Goal: Task Accomplishment & Management: Complete application form

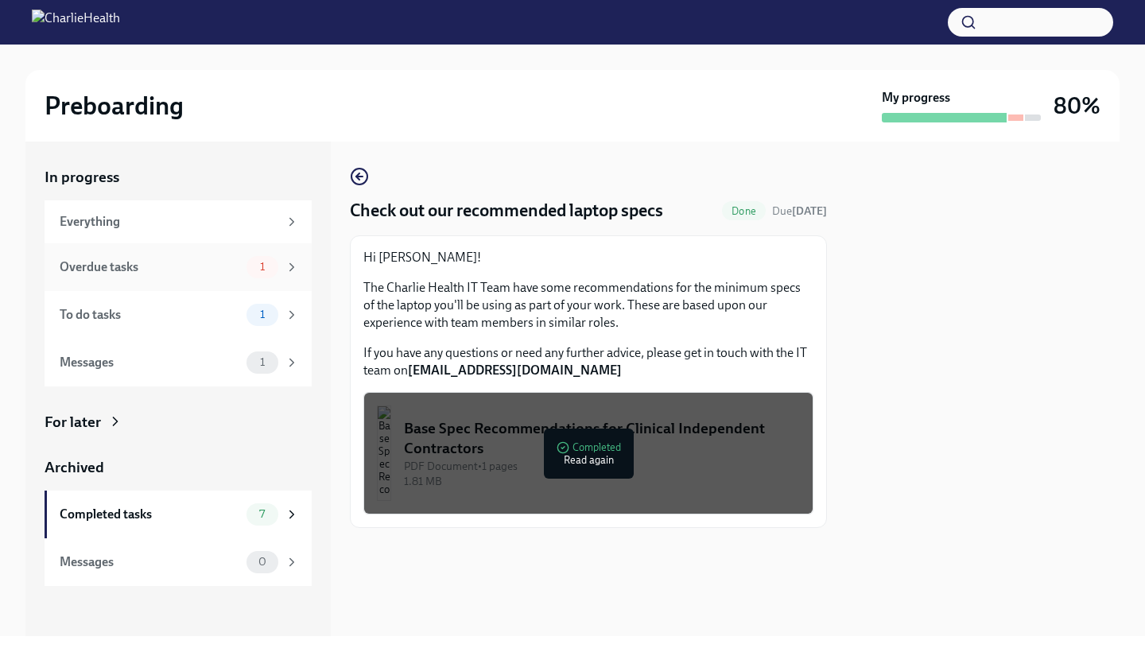
click at [251, 275] on div "1" at bounding box center [262, 267] width 32 height 22
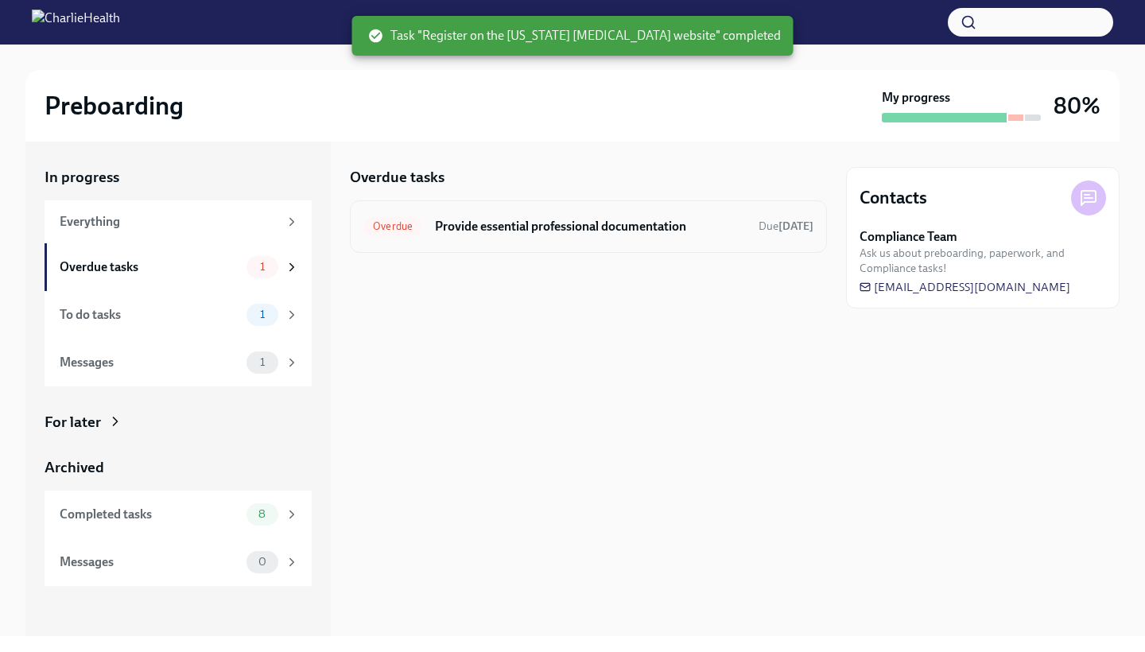
click at [451, 219] on h6 "Provide essential professional documentation" at bounding box center [590, 226] width 311 height 17
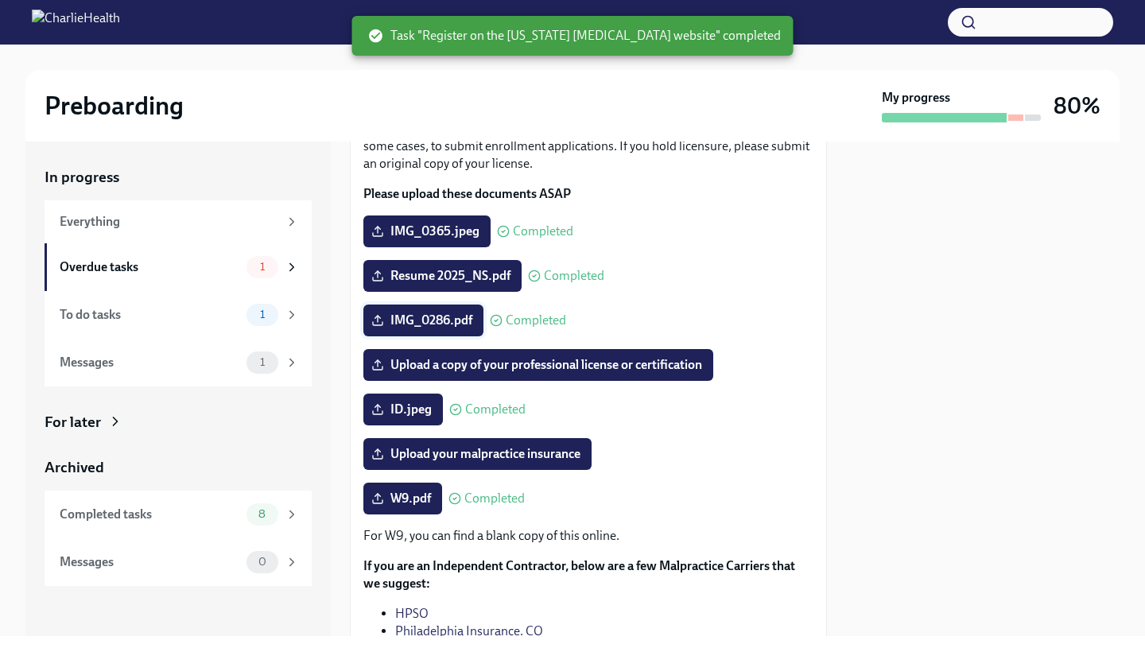
scroll to position [155, 0]
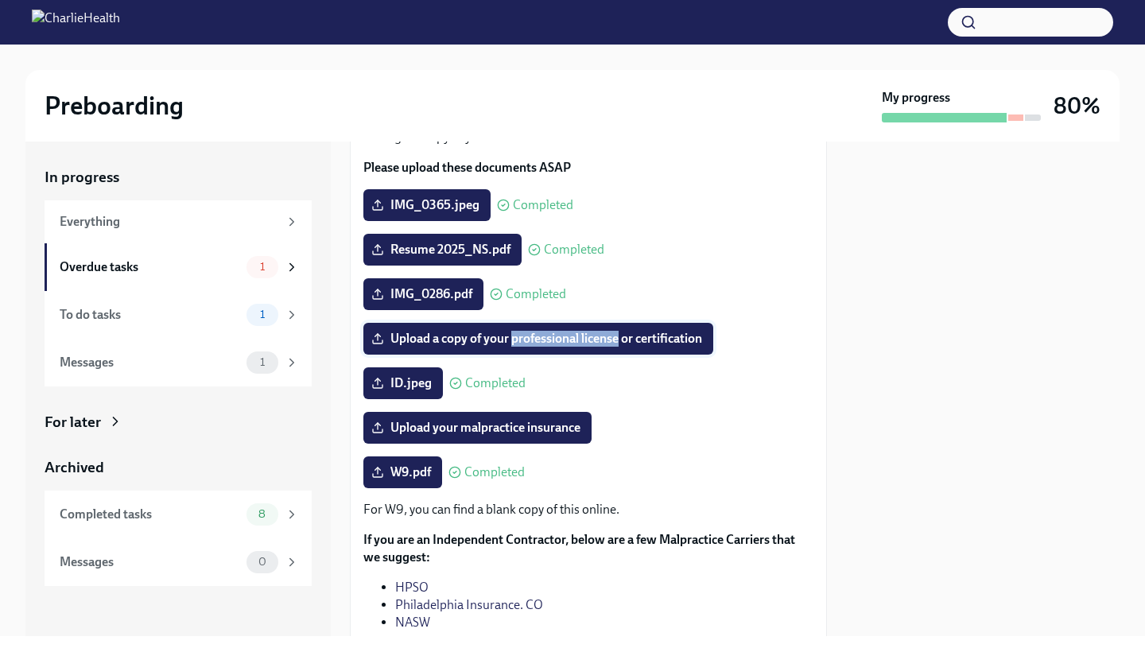
drag, startPoint x: 511, startPoint y: 355, endPoint x: 620, endPoint y: 362, distance: 109.1
click at [620, 347] on span "Upload a copy of your professional license or certification" at bounding box center [538, 339] width 328 height 16
click at [0, 0] on input "Upload a copy of your professional license or certification" at bounding box center [0, 0] width 0 height 0
drag, startPoint x: 388, startPoint y: 356, endPoint x: 708, endPoint y: 363, distance: 319.7
click at [708, 355] on label "Upload a copy of your professional license or certification" at bounding box center [538, 339] width 350 height 32
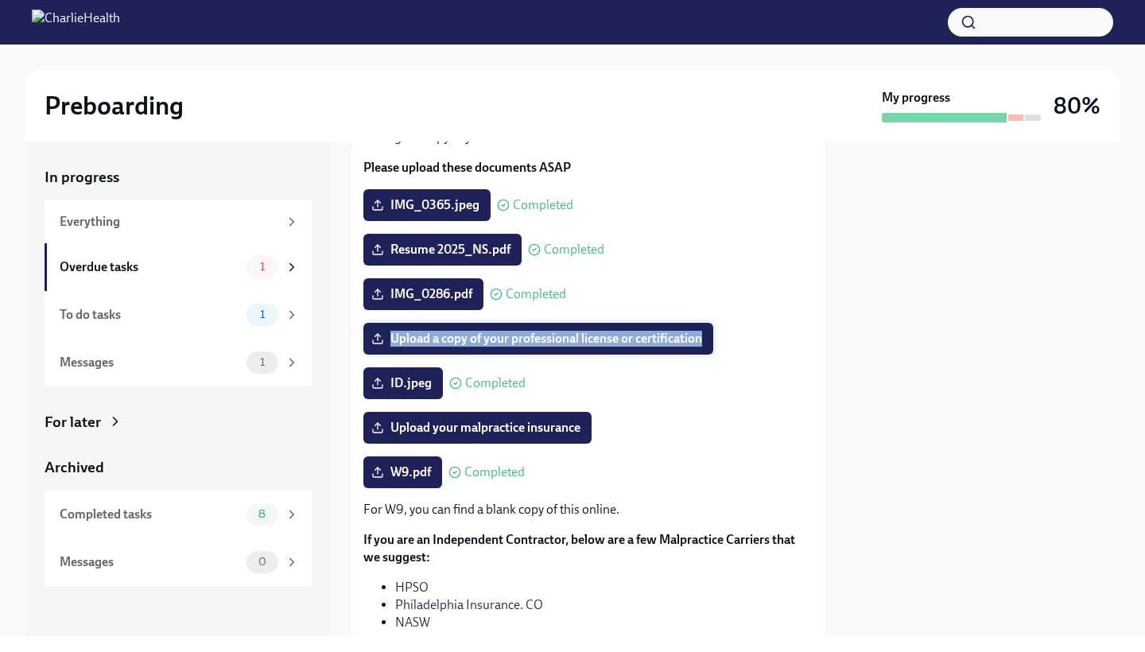
click at [0, 0] on input "Upload a copy of your professional license or certification" at bounding box center [0, 0] width 0 height 0
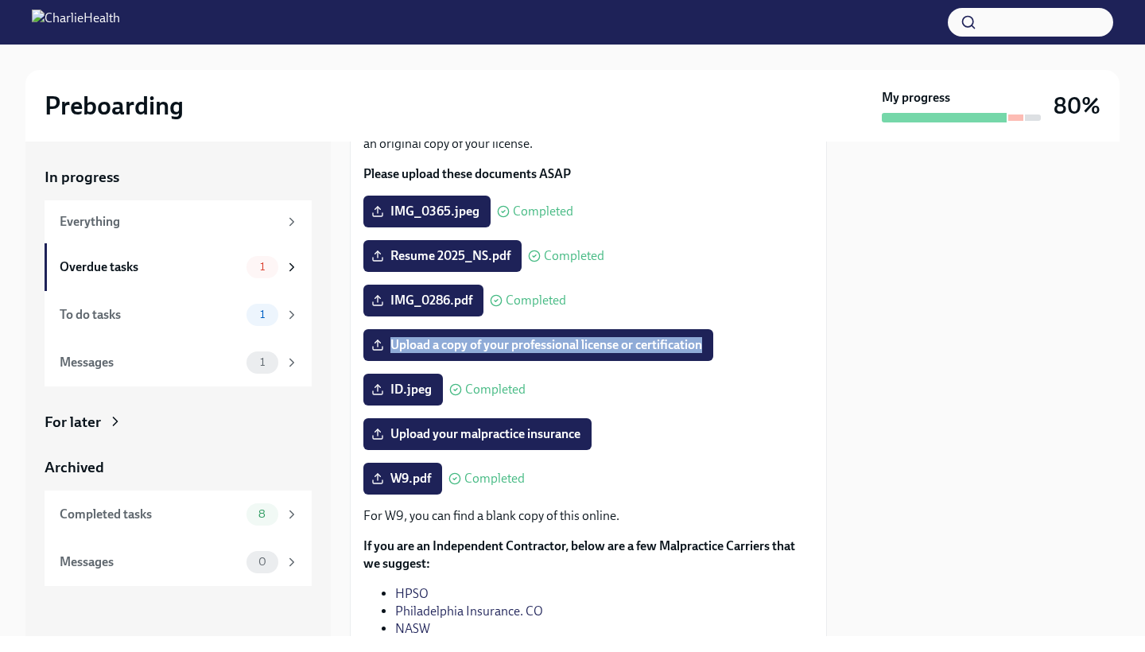
scroll to position [142, 0]
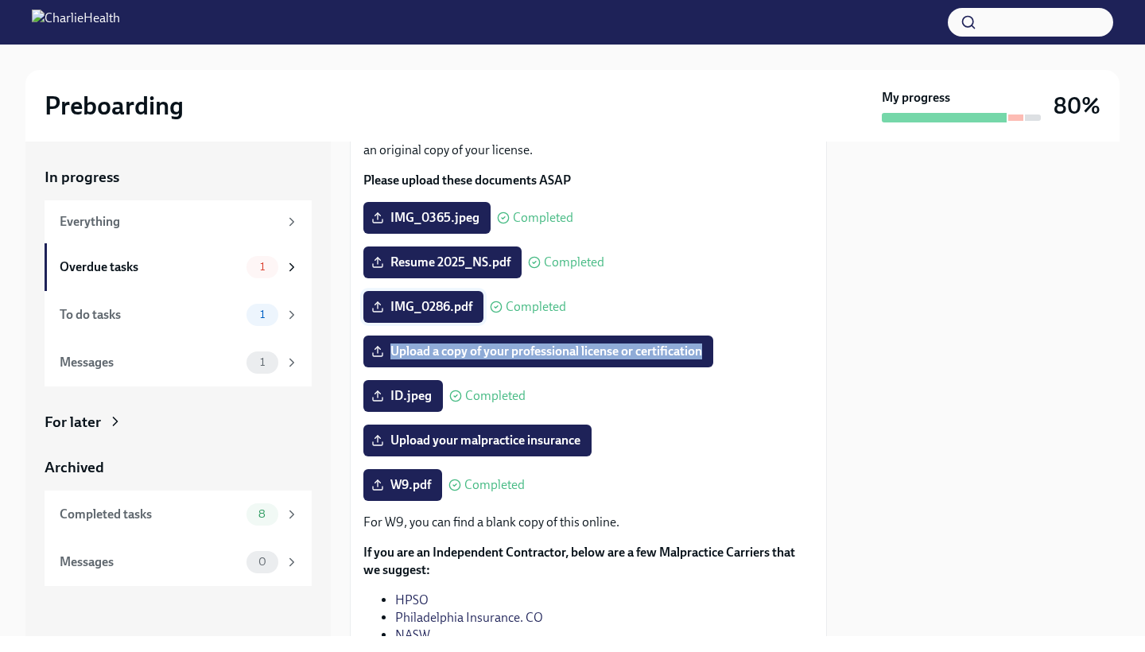
click at [475, 323] on label "IMG_0286.pdf" at bounding box center [423, 307] width 120 height 32
click at [0, 0] on input "IMG_0286.pdf" at bounding box center [0, 0] width 0 height 0
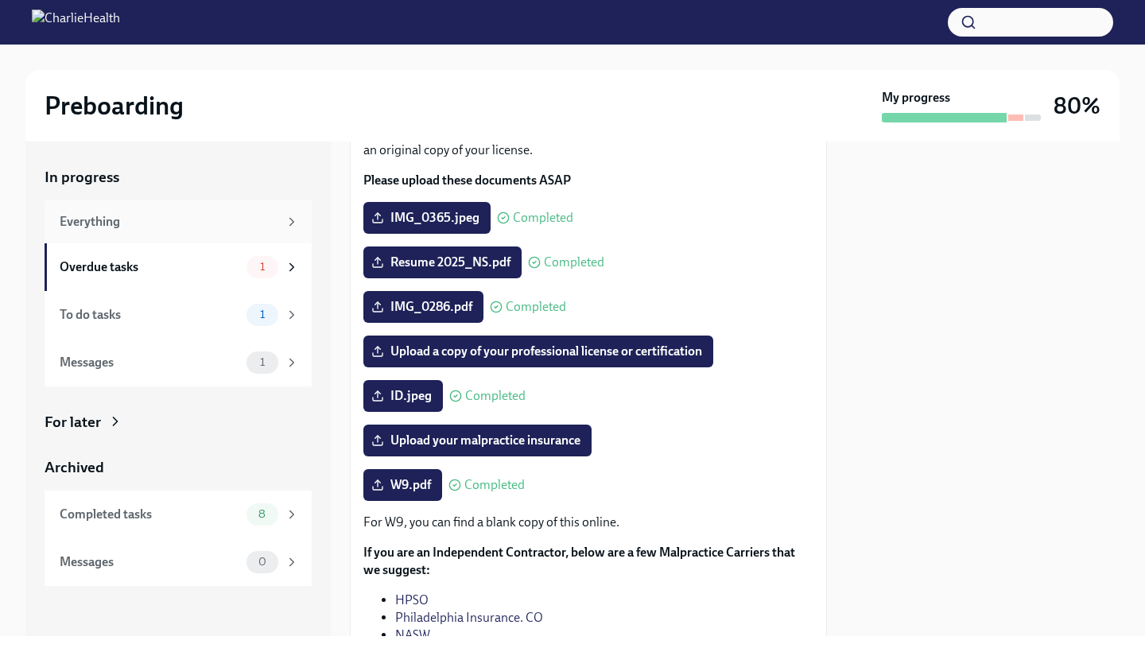
click at [106, 227] on div "Everything" at bounding box center [169, 221] width 219 height 17
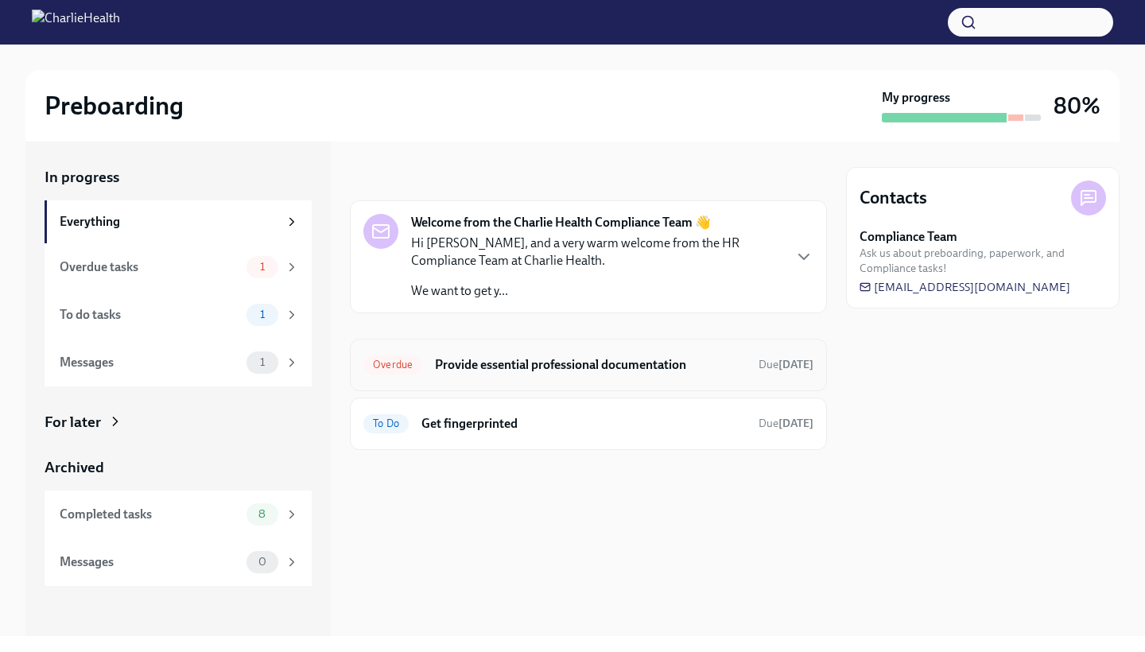
click at [479, 373] on div "Overdue Provide essential professional documentation Due [DATE]" at bounding box center [588, 364] width 450 height 25
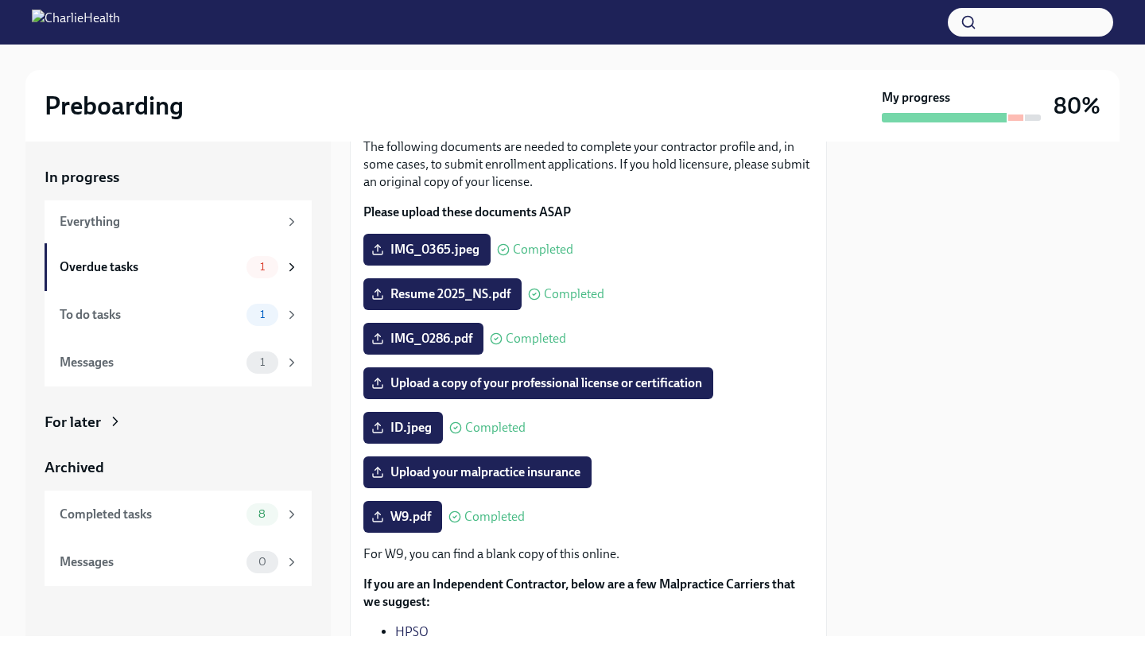
scroll to position [110, 0]
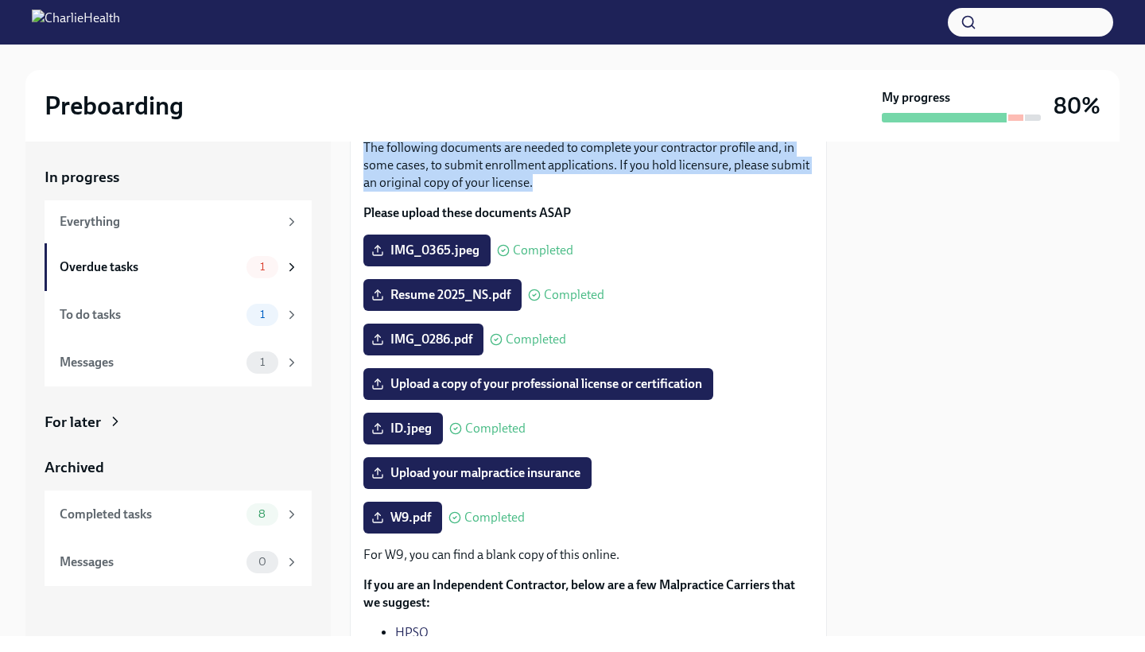
drag, startPoint x: 361, startPoint y: 170, endPoint x: 732, endPoint y: 206, distance: 373.0
click at [732, 206] on div "The following documents are needed to complete your contractor profile and, in …" at bounding box center [588, 430] width 477 height 608
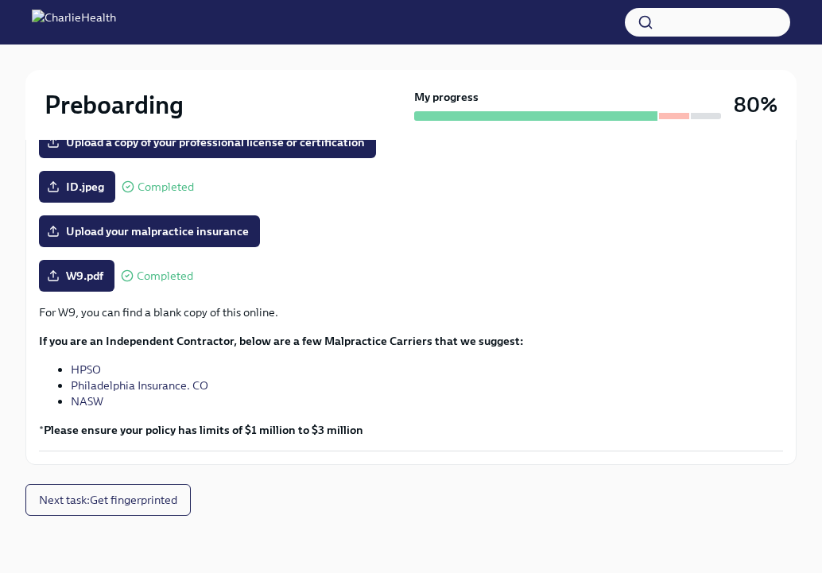
scroll to position [409, 0]
click at [131, 501] on span "Next task : Get fingerprinted" at bounding box center [108, 500] width 138 height 16
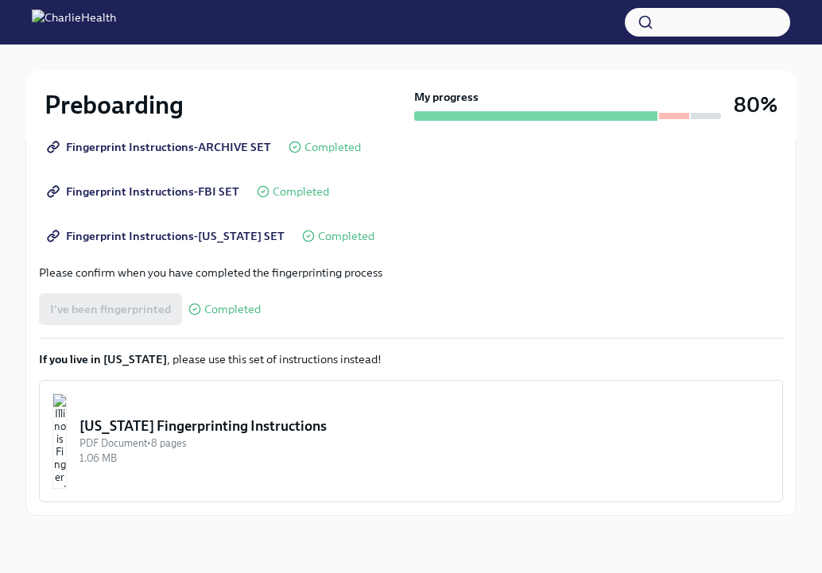
scroll to position [343, 0]
click at [226, 439] on div "PDF Document • 8 pages" at bounding box center [424, 443] width 690 height 15
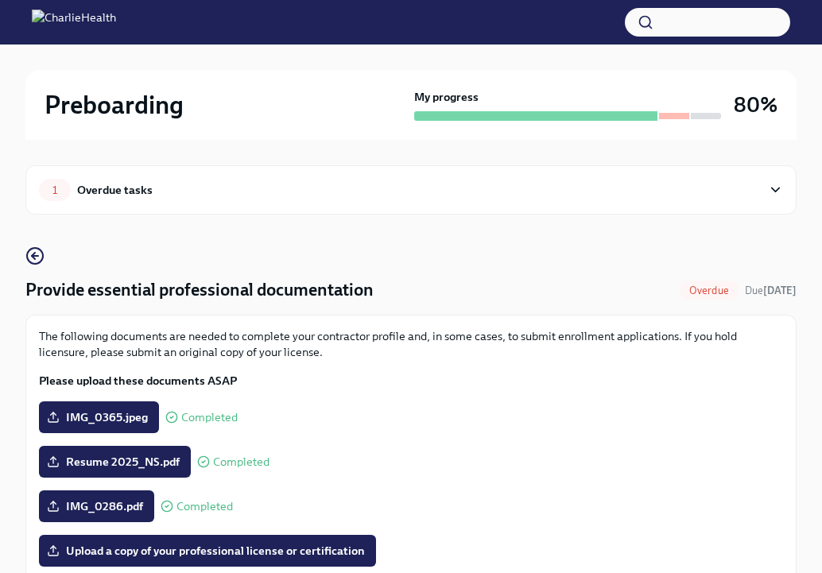
click at [78, 196] on div "Overdue tasks" at bounding box center [115, 189] width 76 height 17
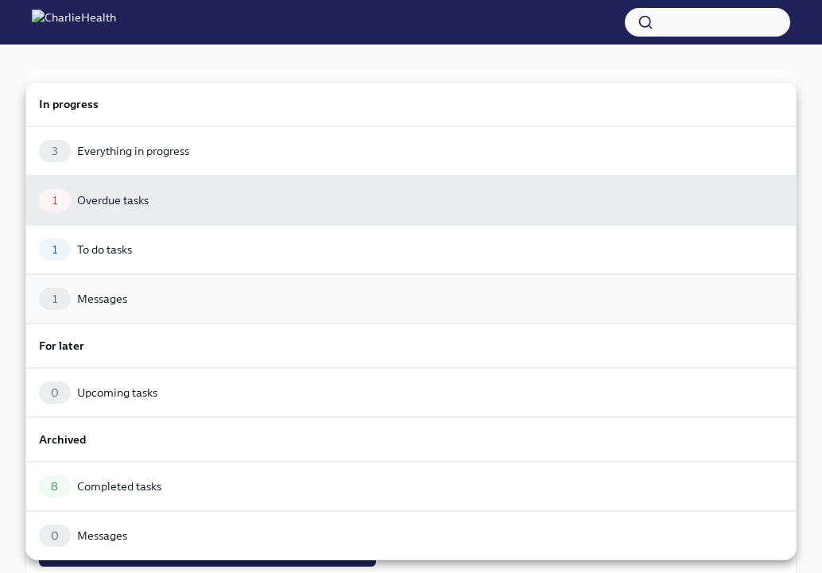
click at [110, 300] on div "Messages" at bounding box center [102, 299] width 50 height 16
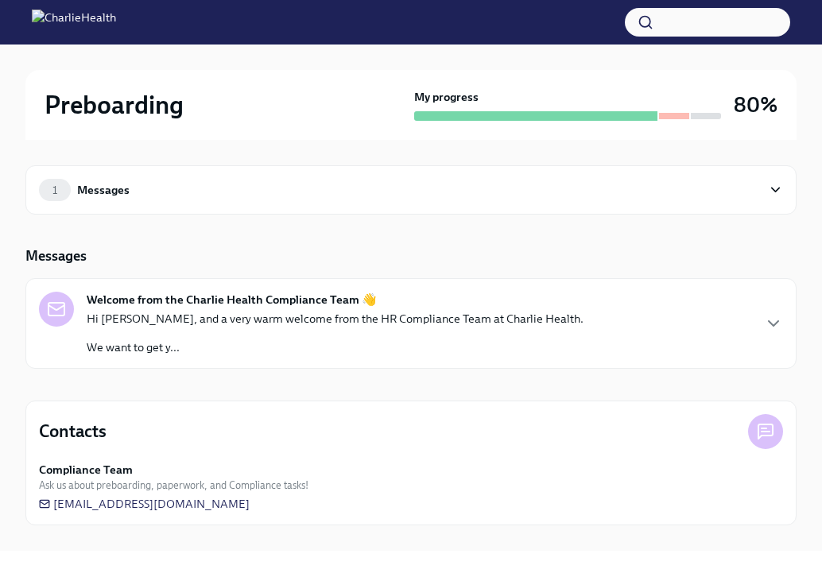
click at [169, 302] on strong "Welcome from the Charlie Health Compliance Team 👋" at bounding box center [232, 300] width 290 height 16
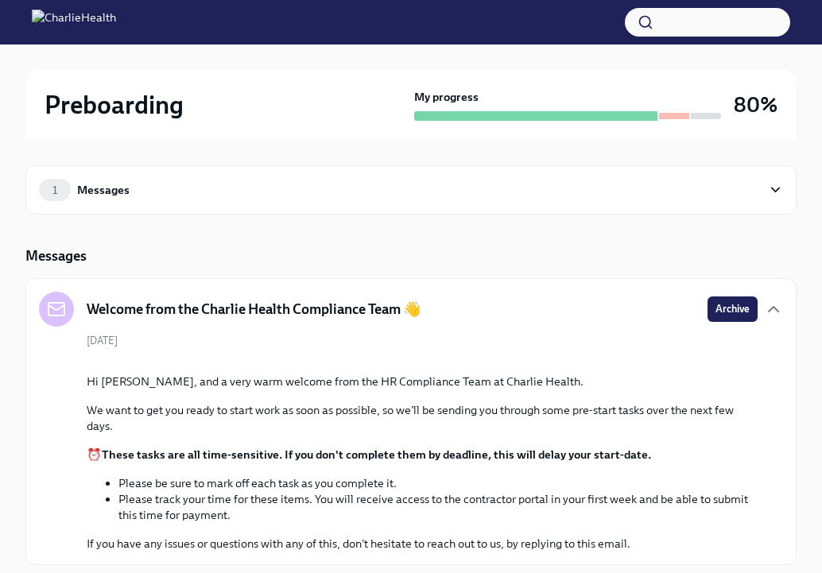
click at [681, 114] on div at bounding box center [674, 116] width 30 height 6
click at [68, 189] on div "1" at bounding box center [55, 190] width 32 height 22
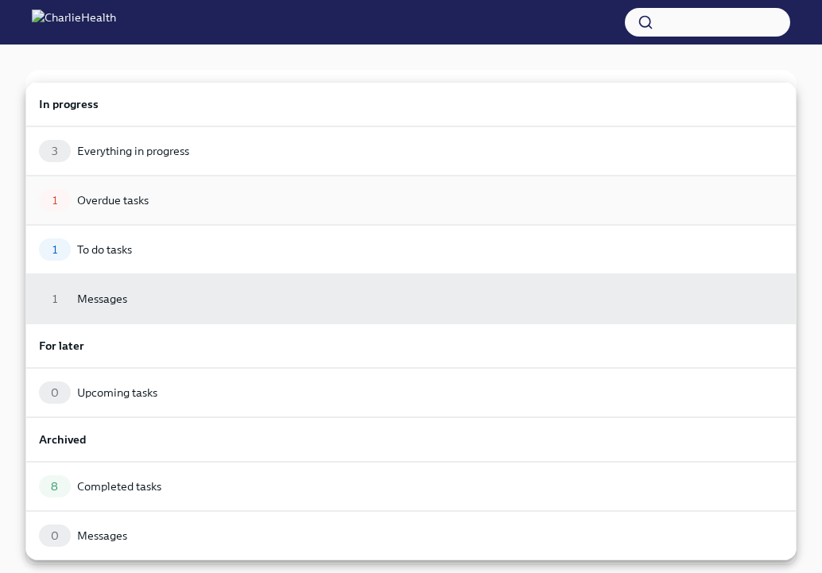
click at [123, 195] on div "Overdue tasks" at bounding box center [113, 200] width 72 height 16
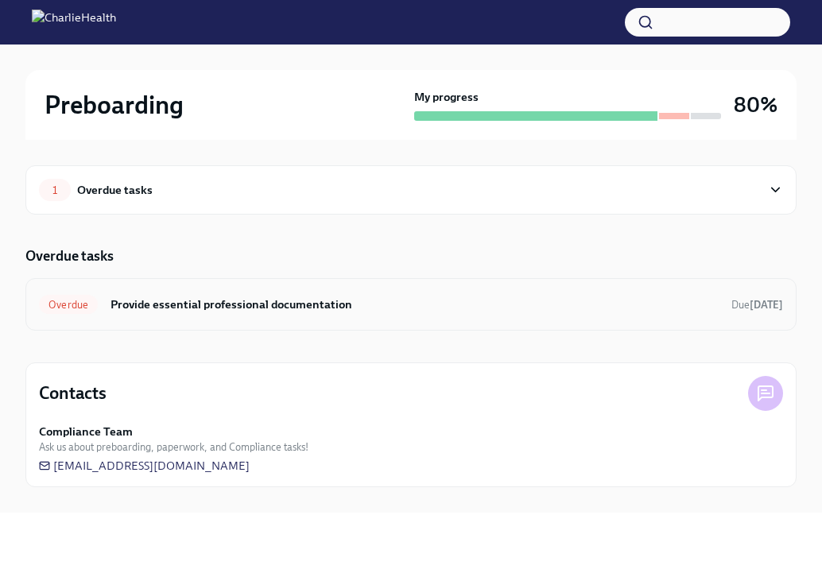
click at [129, 313] on div "Overdue Provide essential professional documentation Due [DATE]" at bounding box center [411, 304] width 744 height 25
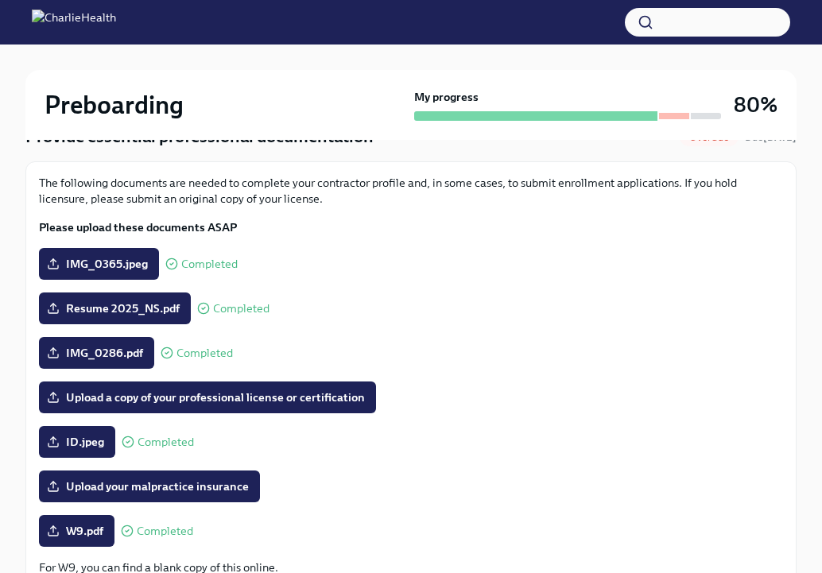
scroll to position [153, 0]
click at [147, 409] on label "Upload a copy of your professional license or certification" at bounding box center [207, 398] width 337 height 32
click at [0, 0] on input "Upload a copy of your professional license or certification" at bounding box center [0, 0] width 0 height 0
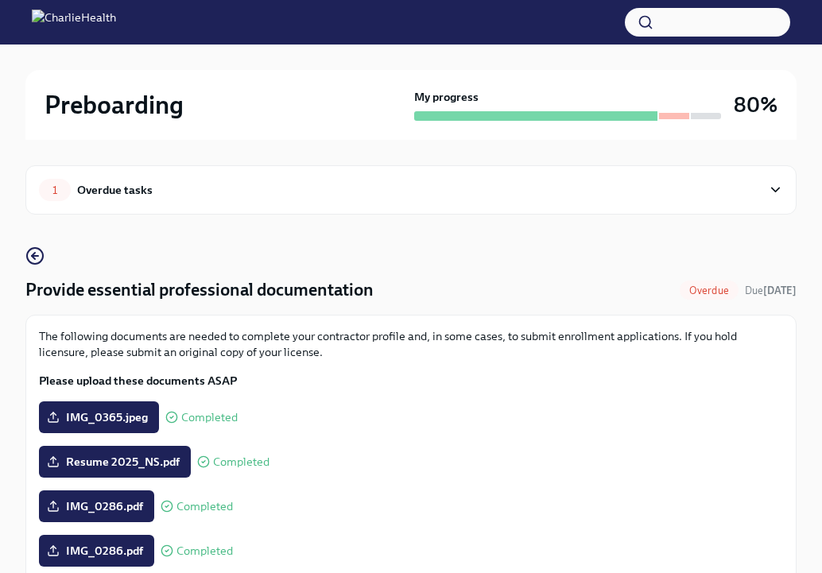
scroll to position [0, 0]
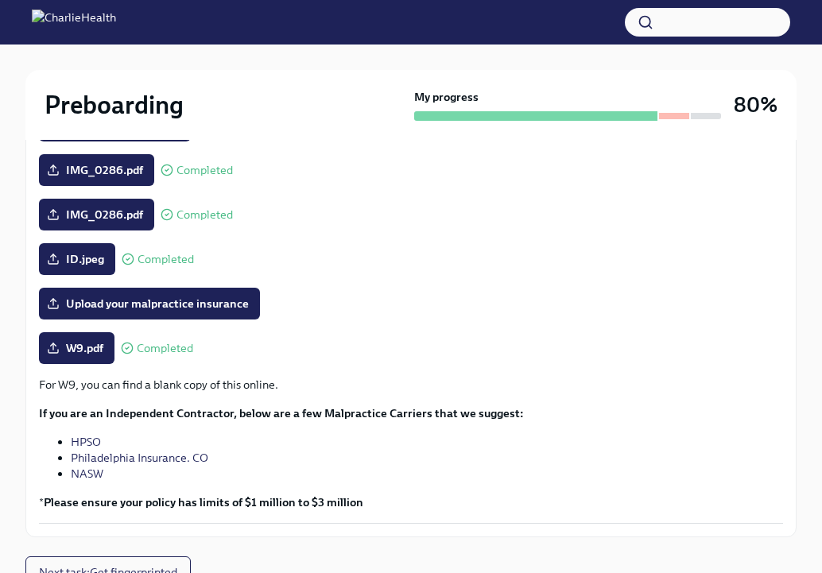
scroll to position [329, 0]
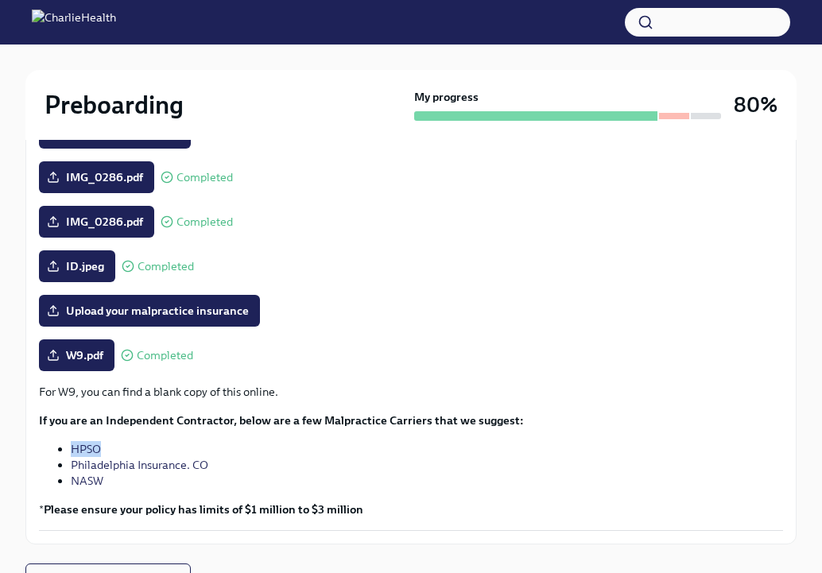
drag, startPoint x: 110, startPoint y: 448, endPoint x: 38, endPoint y: 446, distance: 71.6
click at [38, 446] on div "The following documents are needed to complete your contractor profile and, in …" at bounding box center [410, 265] width 771 height 559
copy link "HPSO"
